Goal: Information Seeking & Learning: Learn about a topic

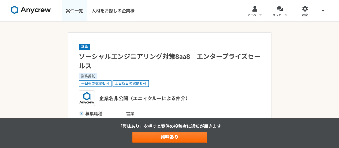
click at [69, 12] on link "案件一覧" at bounding box center [75, 10] width 26 height 21
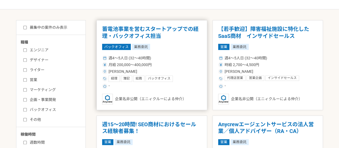
scroll to position [80, 0]
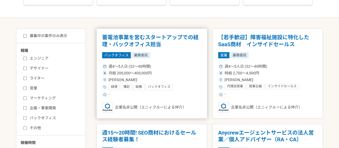
click at [136, 36] on h1 "蓄電池事業を営むスタートアップでの経理・バックオフィス担当" at bounding box center [152, 41] width 100 height 14
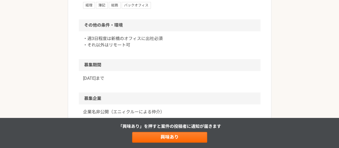
scroll to position [456, 0]
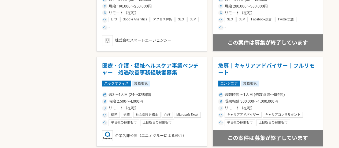
scroll to position [966, 0]
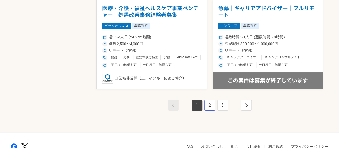
click at [211, 107] on link "2" at bounding box center [210, 105] width 11 height 11
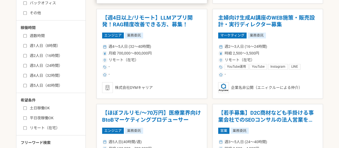
scroll to position [134, 0]
